Goal: Communication & Community: Participate in discussion

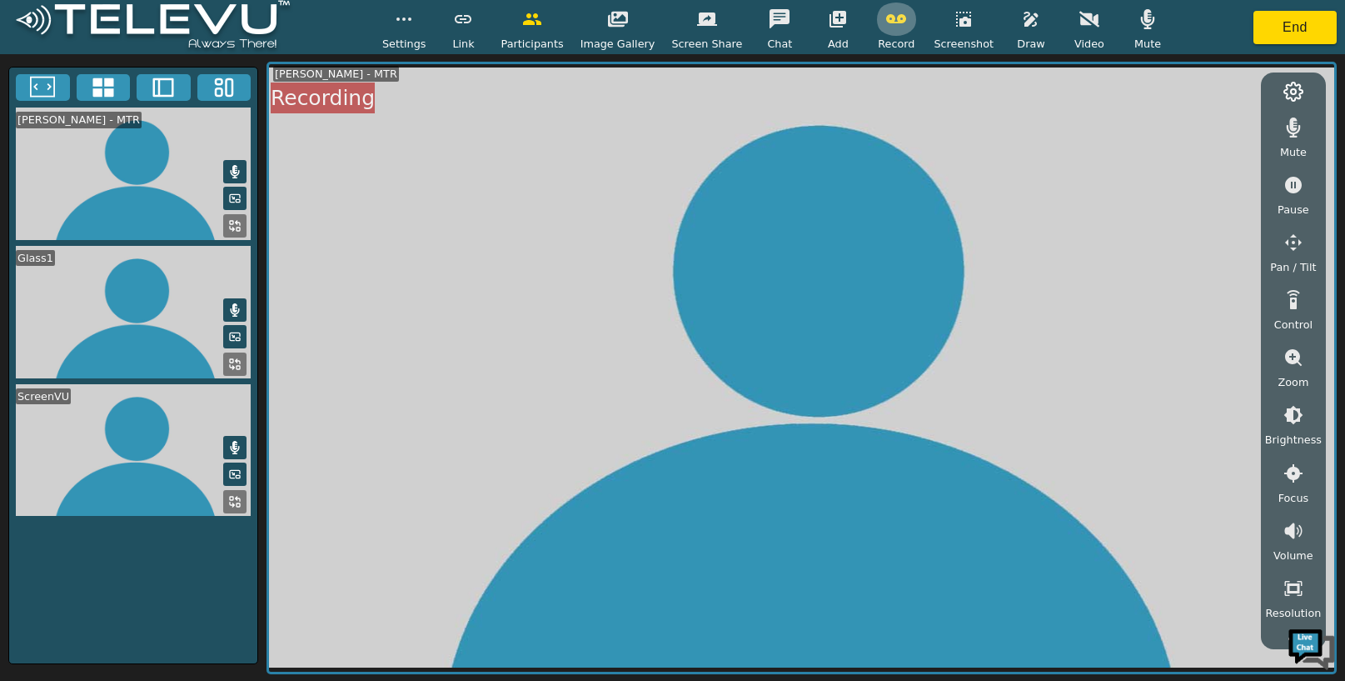
click at [886, 22] on icon "button" at bounding box center [896, 18] width 20 height 9
click at [1279, 23] on button "End" at bounding box center [1295, 27] width 83 height 33
